Goal: Transaction & Acquisition: Purchase product/service

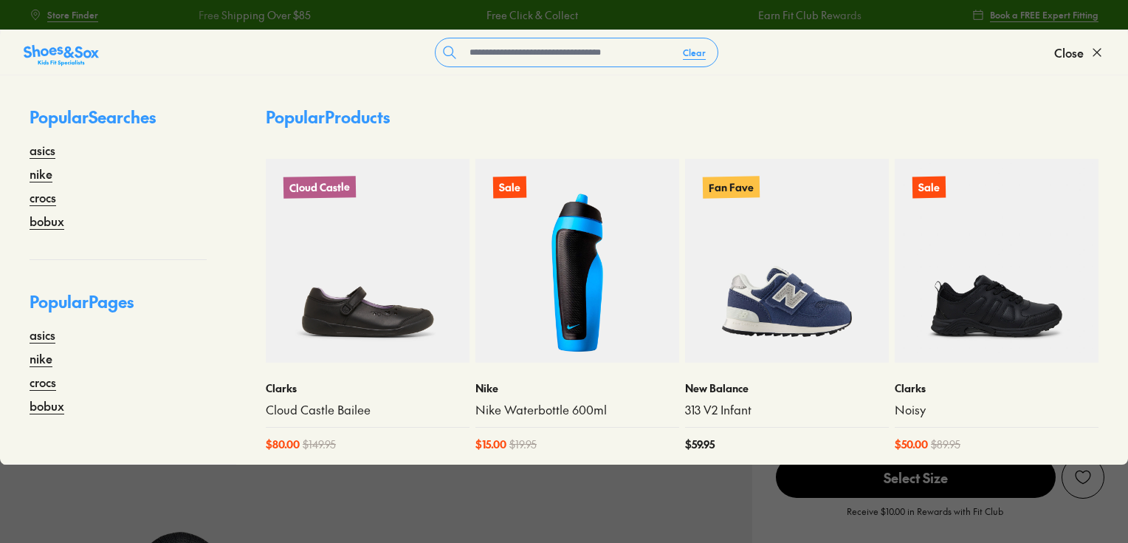
select select "*"
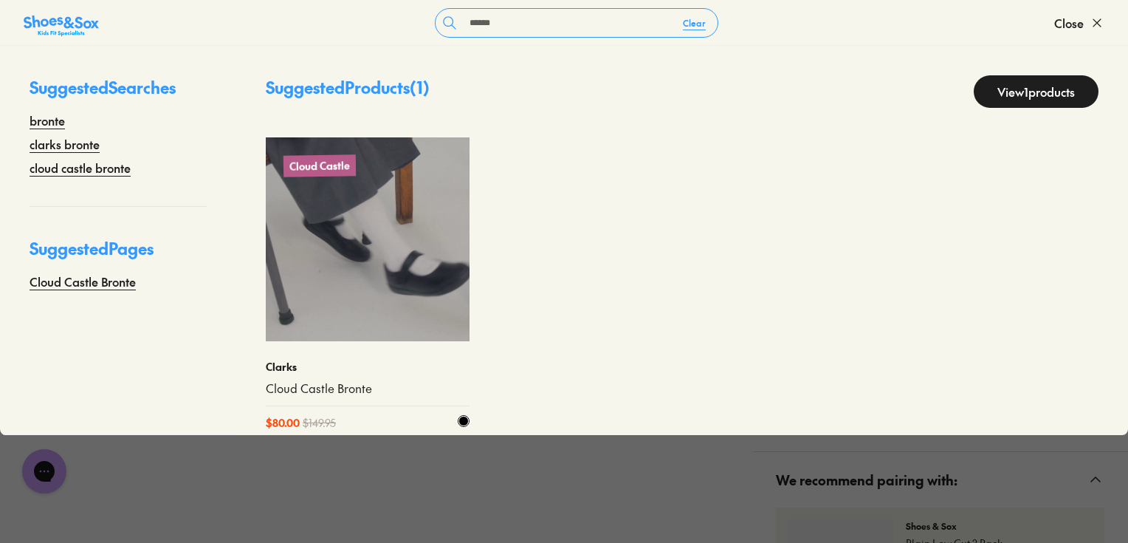
type input "******"
click at [392, 301] on img at bounding box center [368, 239] width 204 height 204
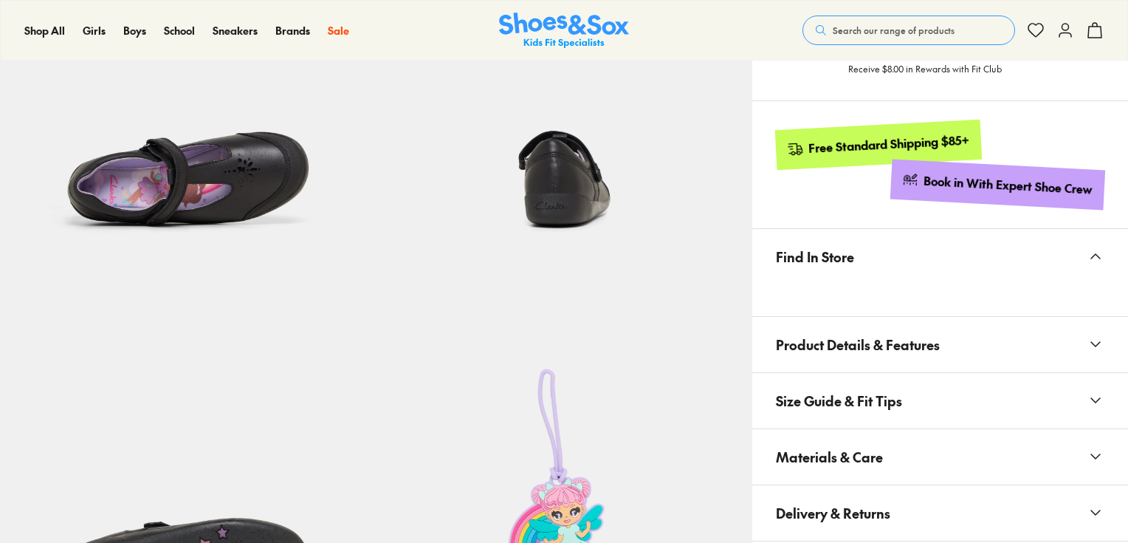
scroll to position [941, 0]
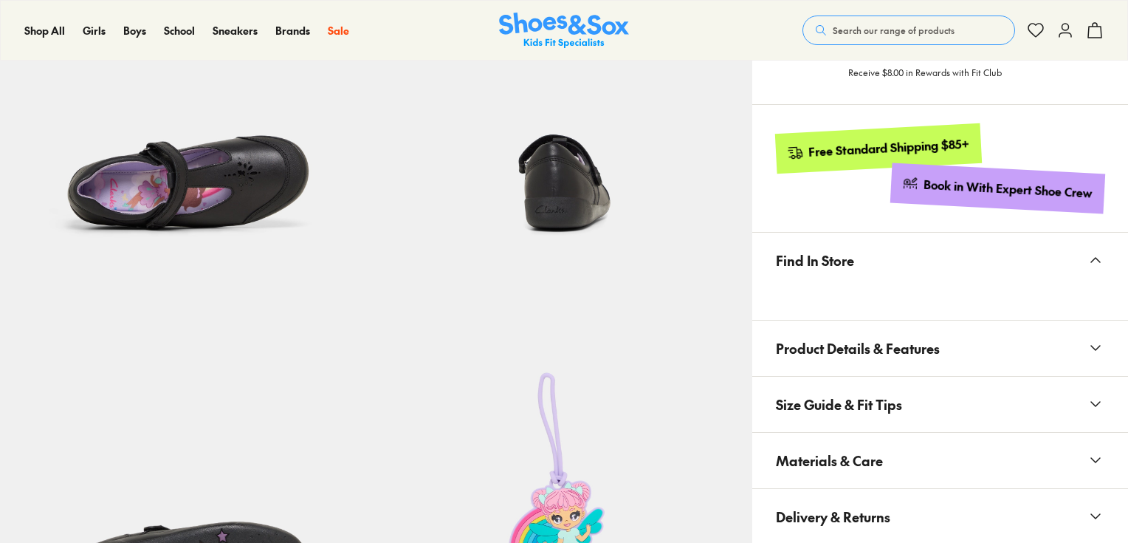
click at [834, 447] on span "Materials & Care" at bounding box center [829, 461] width 107 height 44
select select "*"
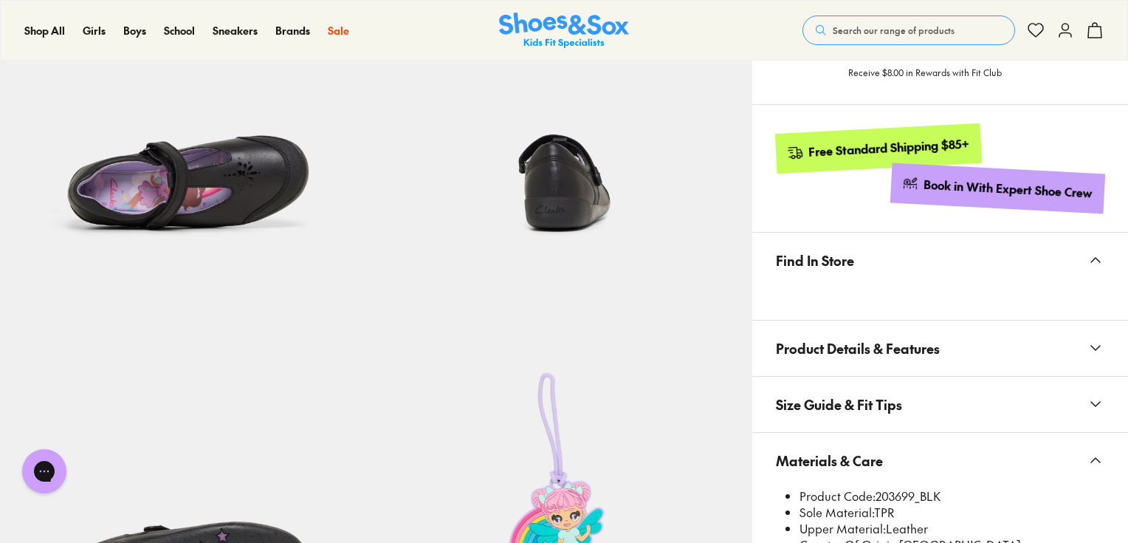
scroll to position [1237, 0]
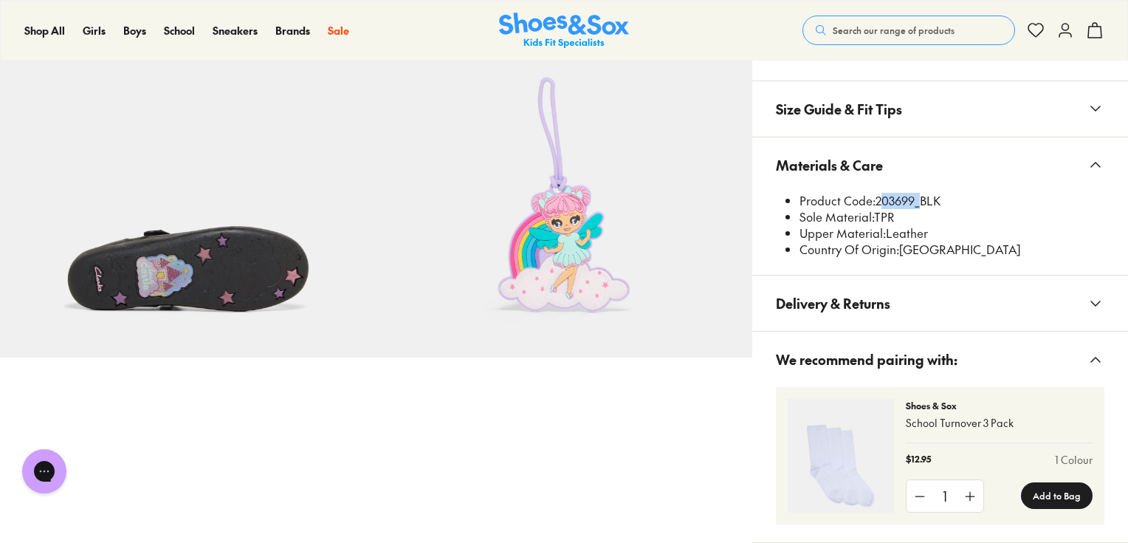
drag, startPoint x: 878, startPoint y: 199, endPoint x: 915, endPoint y: 201, distance: 37.7
click at [915, 201] on li "Product Code: 203699_BLK" at bounding box center [952, 201] width 305 height 16
copy li "203699"
click at [856, 35] on span "Search our range of products" at bounding box center [894, 30] width 122 height 13
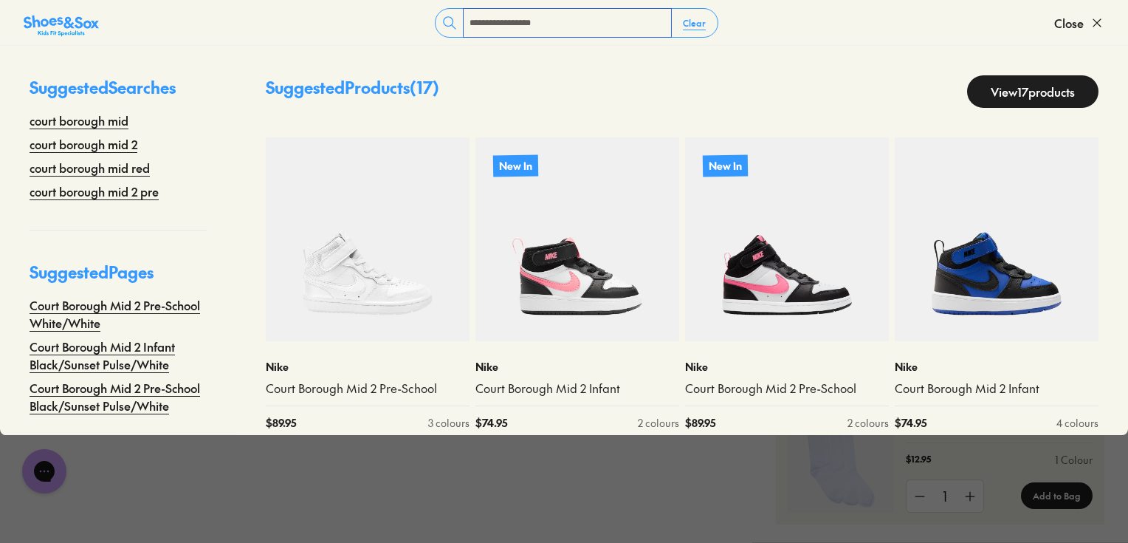
type input "**********"
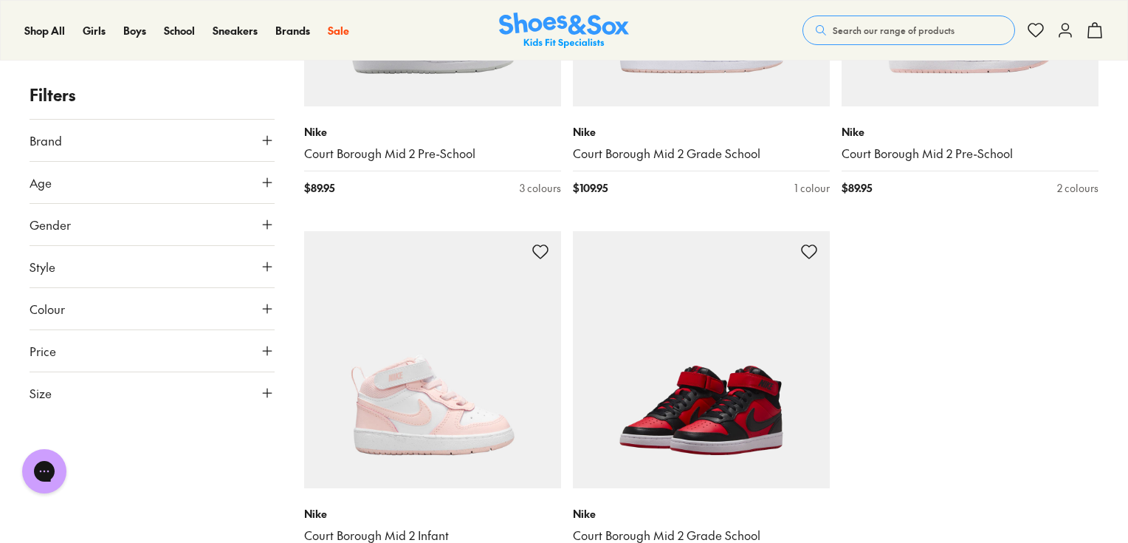
scroll to position [2123, 0]
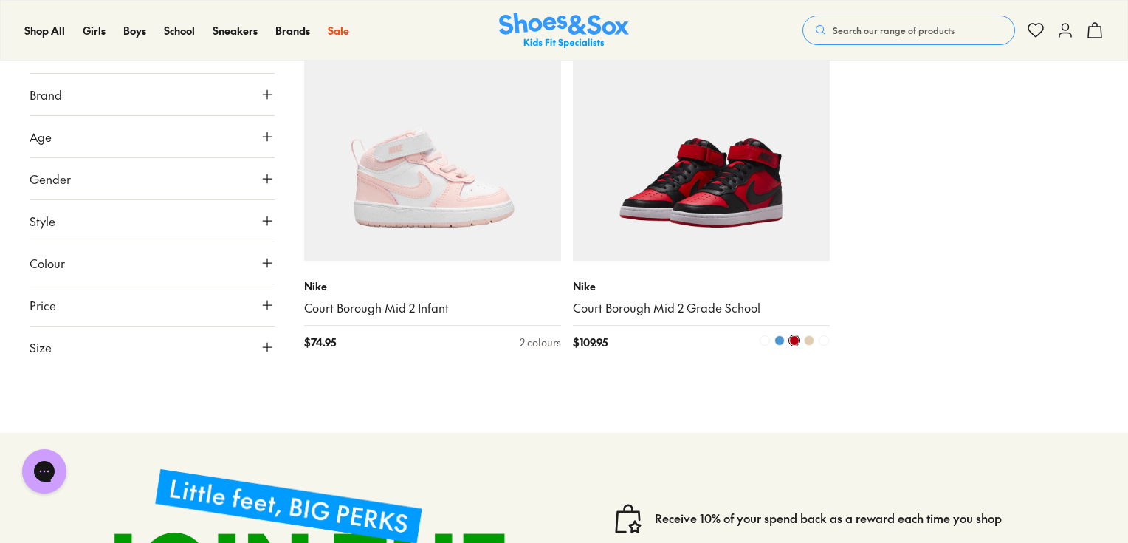
click at [782, 340] on span at bounding box center [779, 340] width 10 height 10
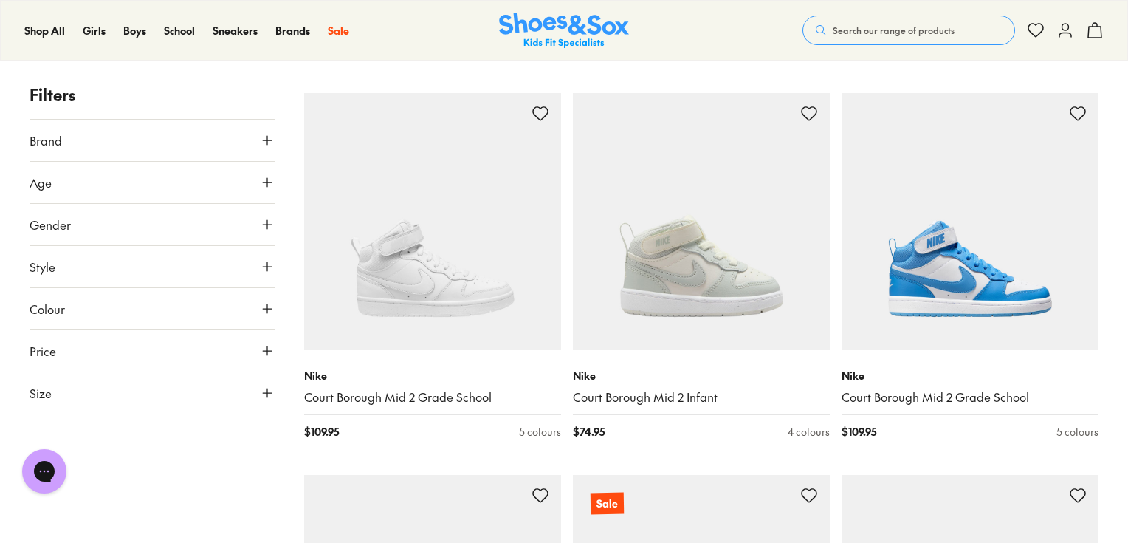
scroll to position [945, 0]
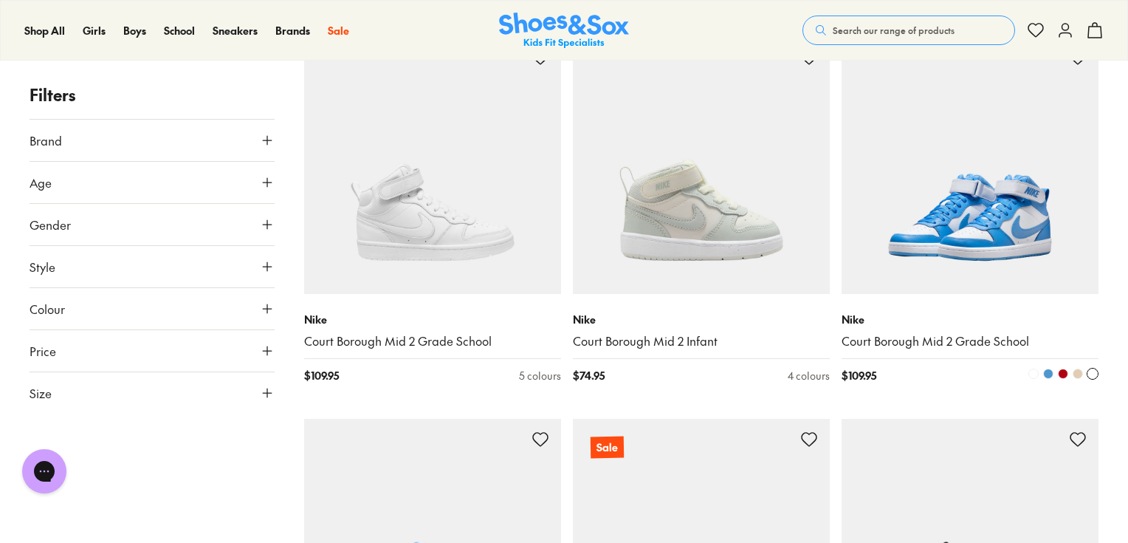
click at [934, 267] on img at bounding box center [970, 165] width 257 height 257
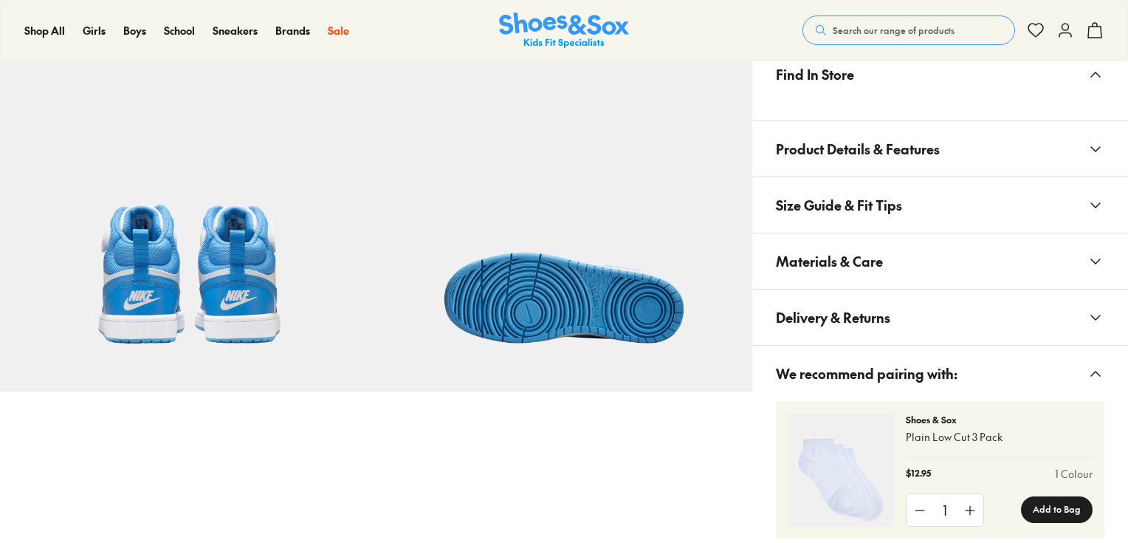
click at [856, 253] on span "Materials & Care" at bounding box center [829, 261] width 107 height 44
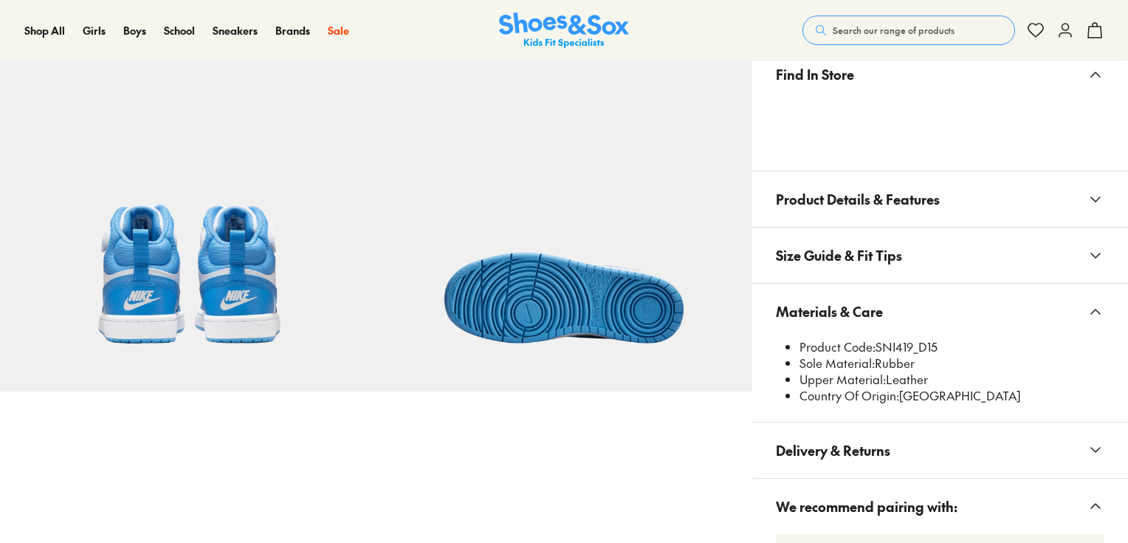
select select "*"
